Goal: Participate in discussion: Engage in conversation with other users on a specific topic

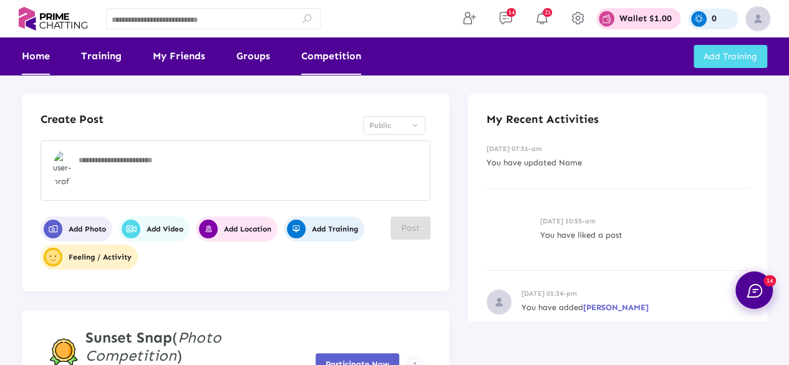
click at [342, 55] on link "Competition" at bounding box center [331, 55] width 60 height 37
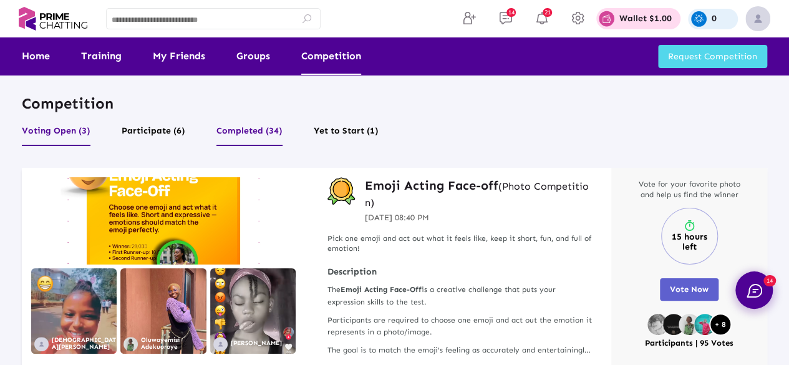
click at [265, 129] on button "Completed (34)" at bounding box center [249, 134] width 66 height 24
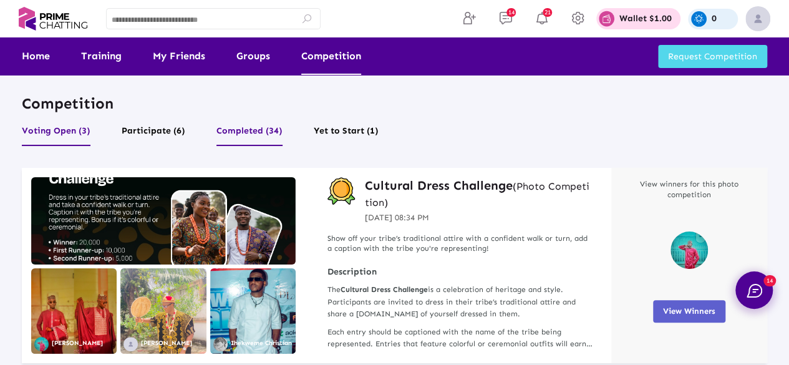
click at [59, 127] on button "Voting Open (3)" at bounding box center [56, 134] width 69 height 24
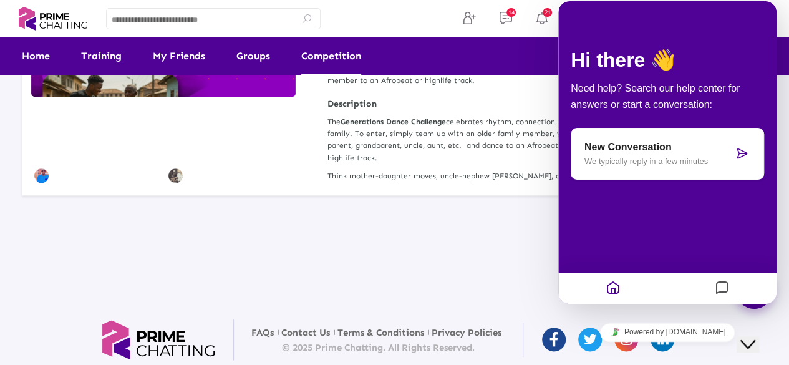
scroll to position [594, 0]
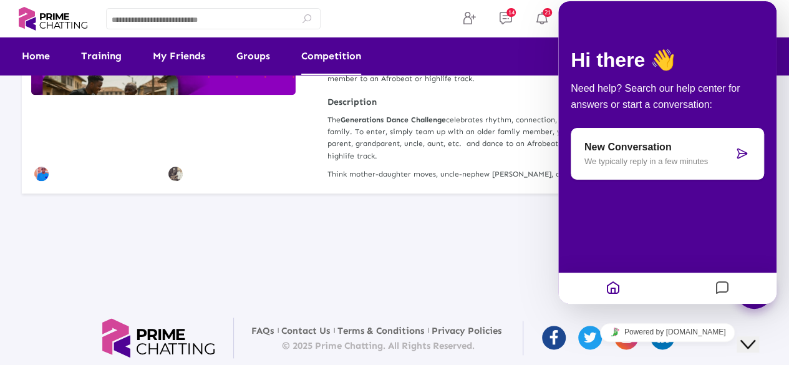
click at [754, 340] on icon "Close Chat This icon closes the chat window." at bounding box center [747, 344] width 15 height 15
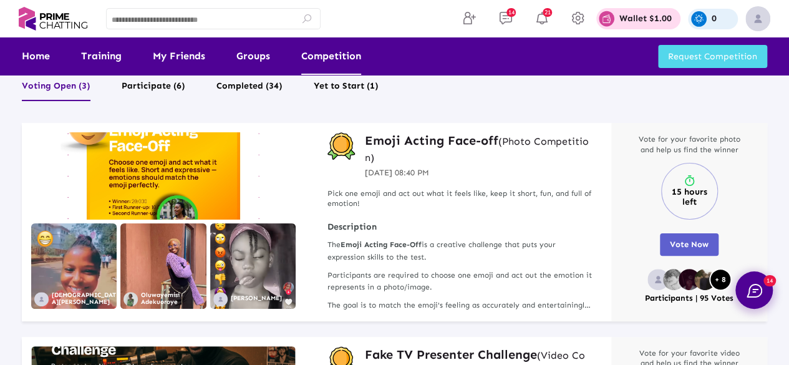
scroll to position [0, 0]
